Goal: Task Accomplishment & Management: Complete application form

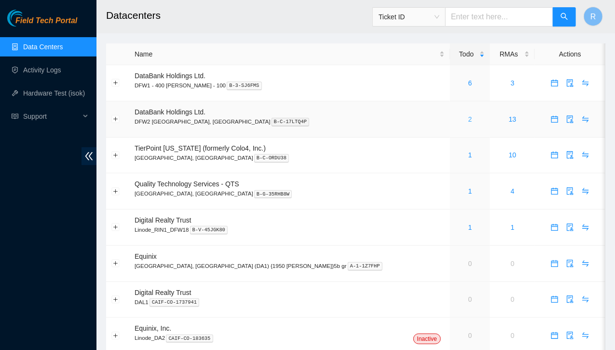
click at [468, 122] on link "2" at bounding box center [470, 119] width 4 height 8
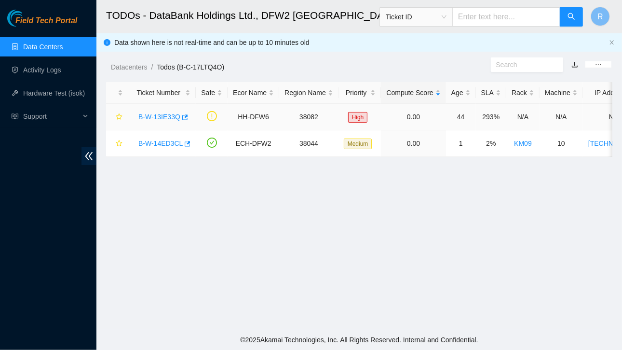
click at [171, 120] on link "B-W-13IE33Q" at bounding box center [159, 117] width 42 height 8
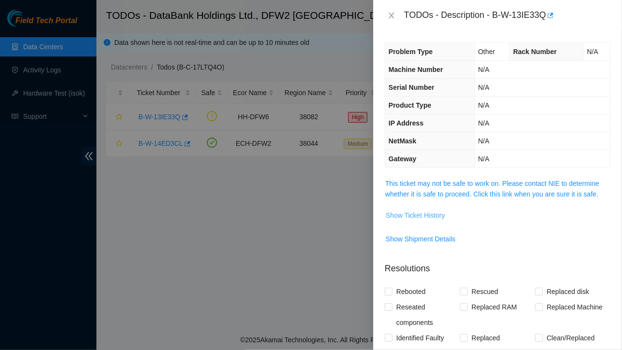
click at [426, 214] on span "Show Ticket History" at bounding box center [415, 215] width 59 height 11
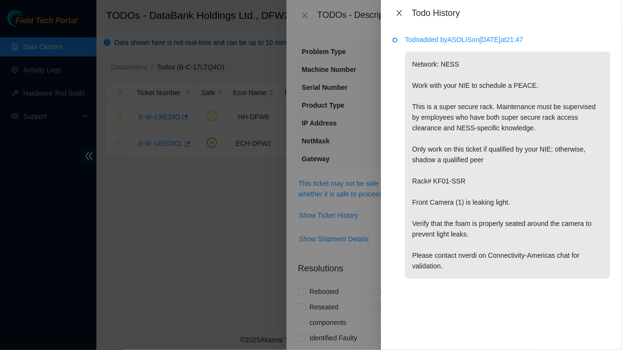
click at [400, 14] on icon "close" at bounding box center [398, 13] width 5 height 6
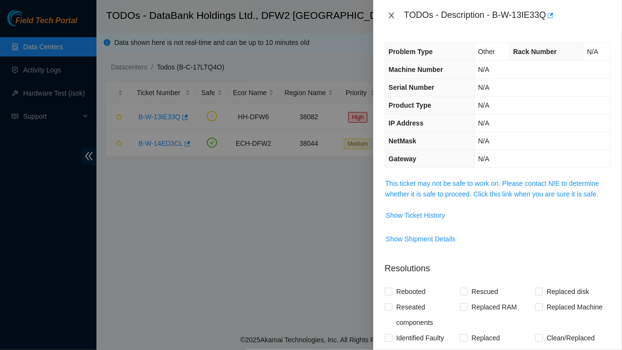
click at [390, 14] on icon "close" at bounding box center [391, 16] width 5 height 6
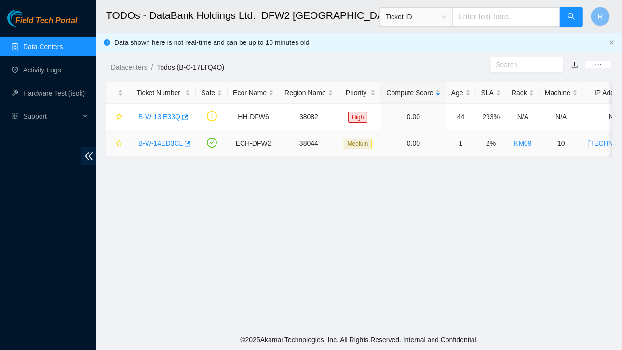
click at [161, 142] on link "B-W-14ED3CL" at bounding box center [160, 143] width 44 height 8
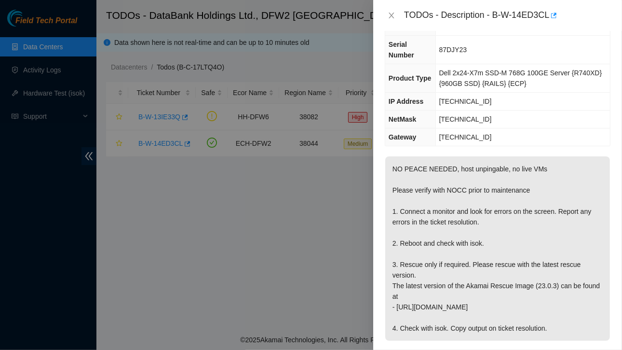
scroll to position [65, 0]
click at [398, 19] on button "Close" at bounding box center [392, 15] width 14 height 9
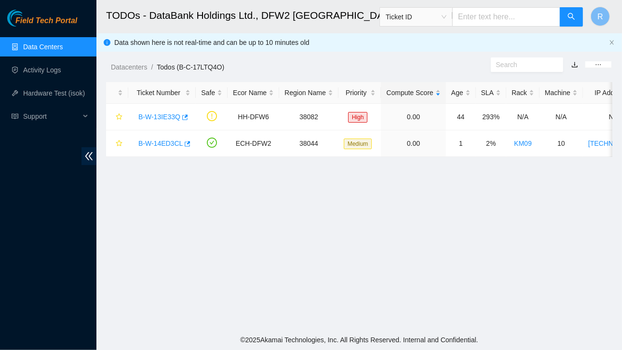
scroll to position [75, 0]
click at [42, 68] on link "Activity Logs" at bounding box center [42, 70] width 38 height 8
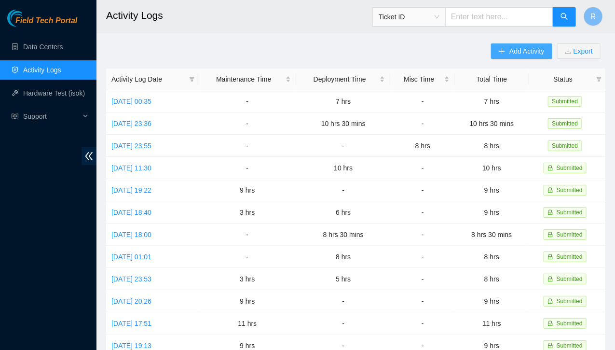
click at [516, 49] on span "Add Activity" at bounding box center [526, 51] width 35 height 11
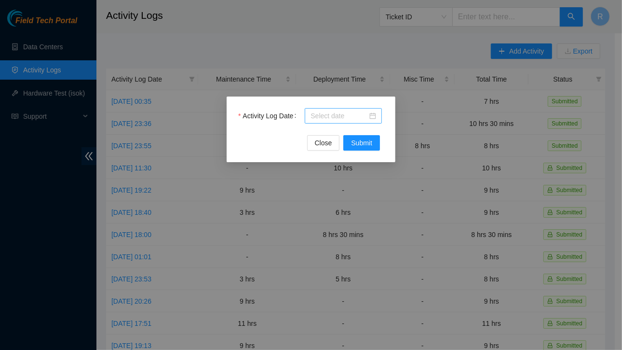
click at [376, 117] on div at bounding box center [344, 115] width 66 height 11
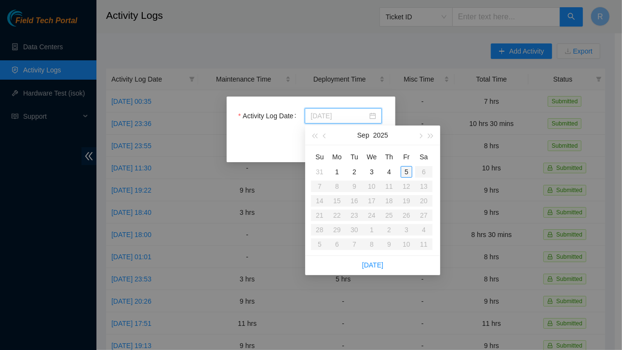
type input "[DATE]"
click at [405, 173] on div "5" at bounding box center [407, 172] width 12 height 12
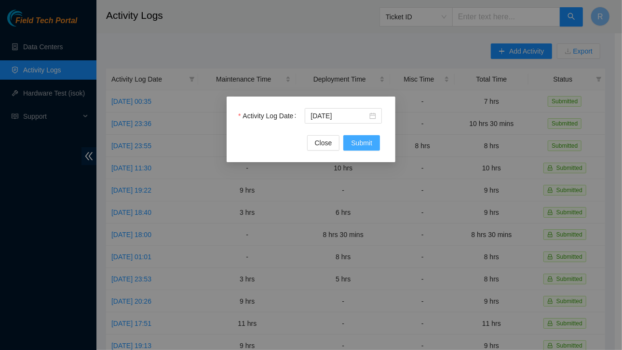
click at [364, 145] on span "Submit" at bounding box center [361, 142] width 21 height 11
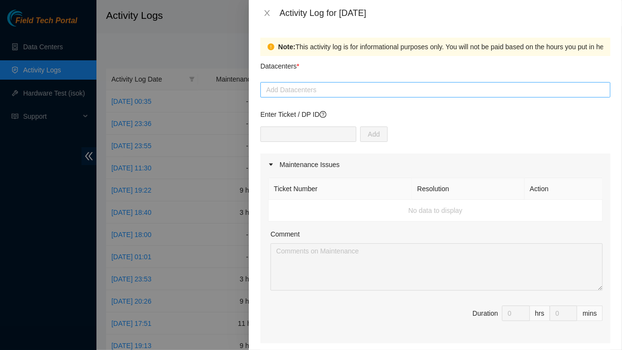
click at [343, 90] on div at bounding box center [435, 90] width 345 height 12
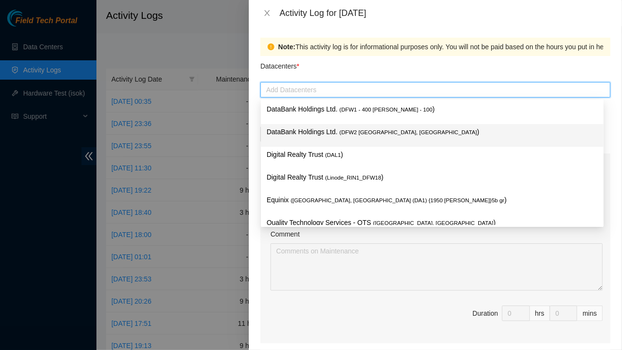
click at [313, 136] on p "DataBank Holdings Ltd. ( DFW2 [GEOGRAPHIC_DATA], [GEOGRAPHIC_DATA] )" at bounding box center [432, 131] width 331 height 11
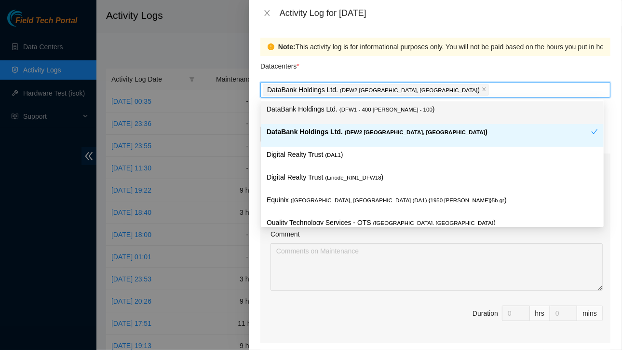
click at [429, 79] on div "Datacenters *" at bounding box center [435, 69] width 350 height 26
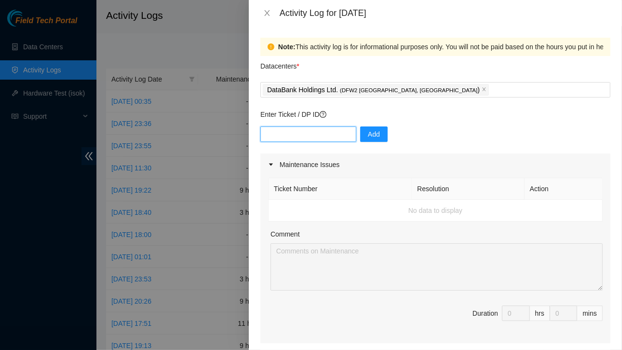
click at [331, 136] on input "text" at bounding box center [308, 133] width 96 height 15
type input "DP83579"
click at [368, 136] on span "Add" at bounding box center [374, 134] width 12 height 11
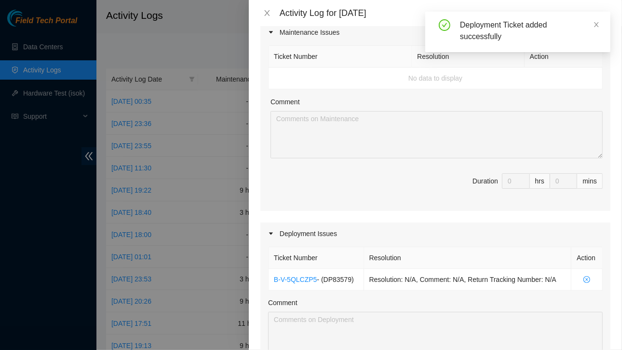
scroll to position [244, 0]
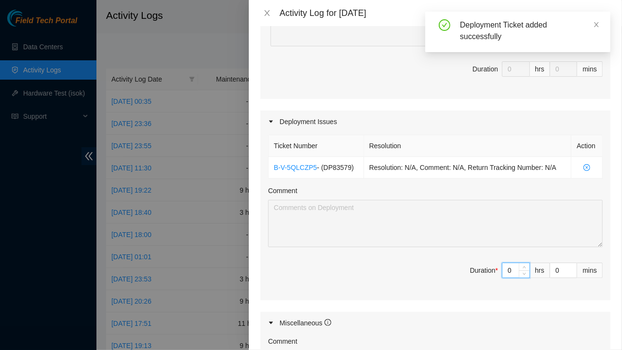
click at [506, 267] on input "0" at bounding box center [516, 270] width 27 height 14
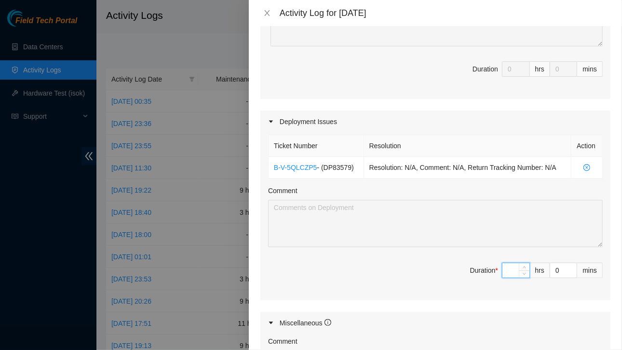
type input "8"
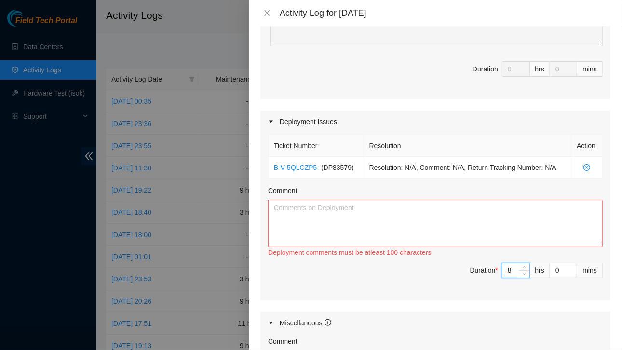
type input "8"
click at [392, 221] on textarea "Comment" at bounding box center [435, 223] width 335 height 47
paste textarea "KH05 Current TOR: r26.tor01.dfw03.fab Rename to: r27fe.tor02.dfw03.fab (Same se…"
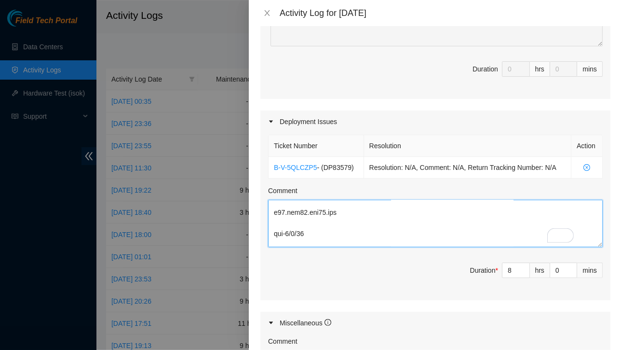
scroll to position [0, 0]
drag, startPoint x: 392, startPoint y: 221, endPoint x: 355, endPoint y: 230, distance: 37.7
click at [355, 230] on textarea "Comment" at bounding box center [435, 223] width 335 height 47
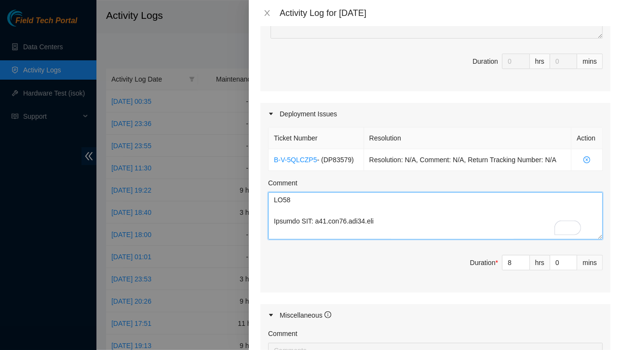
click at [273, 198] on textarea "Comment" at bounding box center [435, 215] width 335 height 47
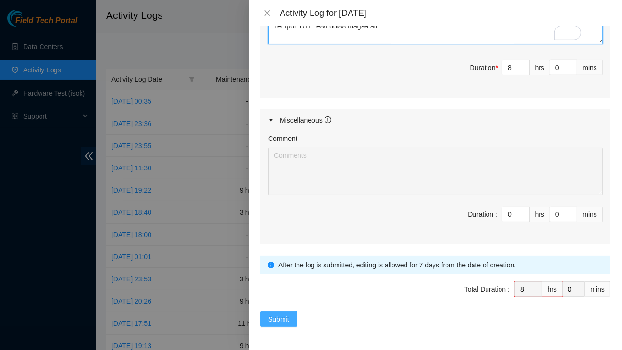
type textarea "Running for fiber cables fir the below KH05 Current TOR: r26.tor01.dfw03.fab Re…"
click at [285, 313] on span "Submit" at bounding box center [278, 318] width 21 height 11
